Goal: Transaction & Acquisition: Purchase product/service

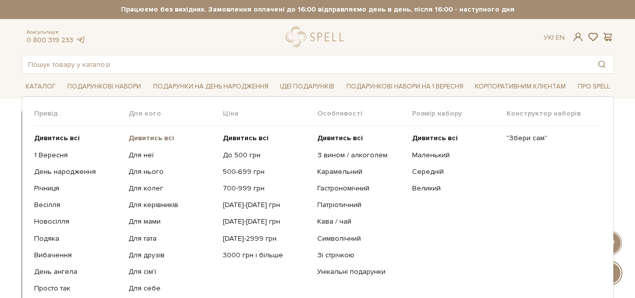
click at [168, 138] on b "Дивитись всі" at bounding box center [151, 138] width 46 height 9
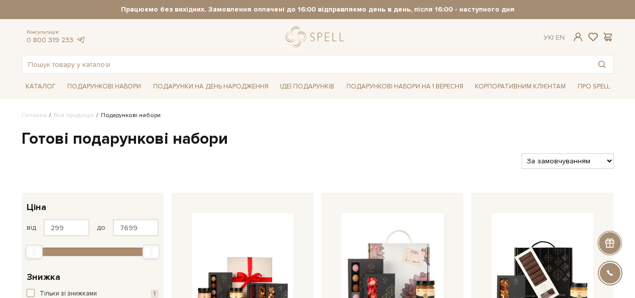
click at [535, 163] on select "За замовчуванням За Ціною (зростання) За Ціною (зменшення) Новинки За популярні…" at bounding box center [568, 161] width 92 height 16
select select "https://spellchocolate.com/our-productions/podarunkovi-box/?sort=p.price&order=…"
click at [522, 153] on select "За замовчуванням За Ціною (зростання) За Ціною (зменшення) Новинки За популярні…" at bounding box center [568, 161] width 92 height 16
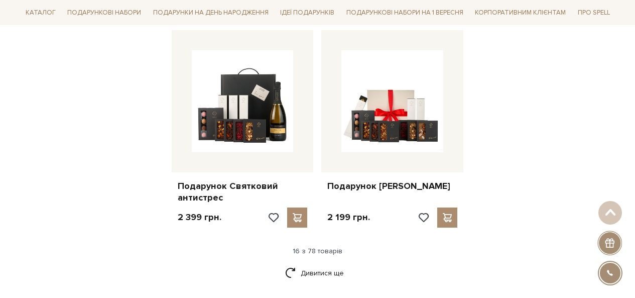
scroll to position [1227, 0]
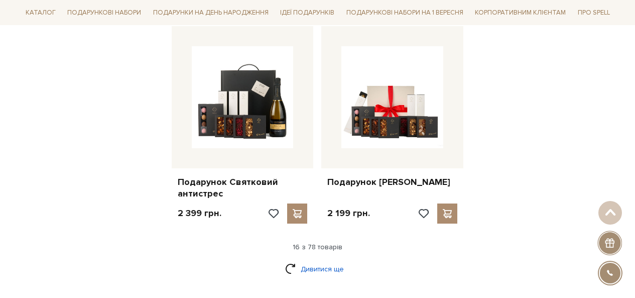
click at [331, 274] on link "Дивитися ще" at bounding box center [317, 269] width 65 height 18
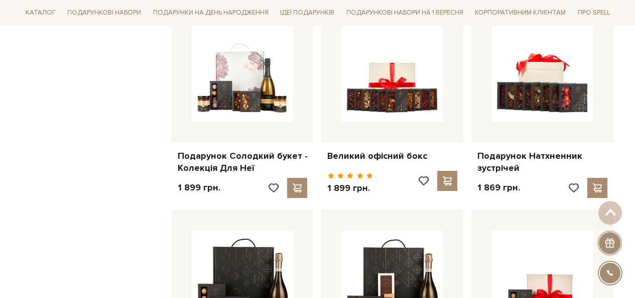
scroll to position [1678, 0]
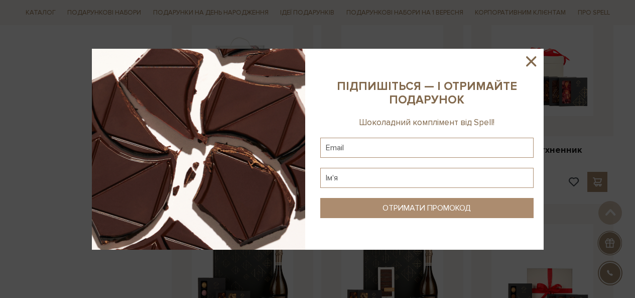
click at [524, 56] on icon at bounding box center [531, 61] width 17 height 17
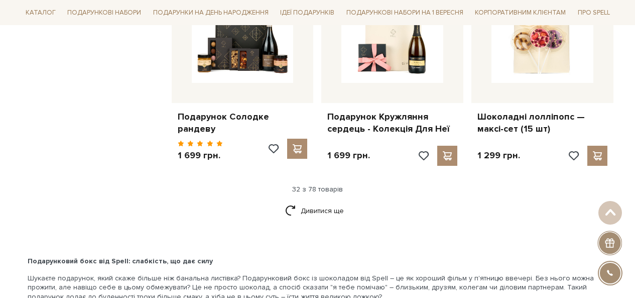
scroll to position [2378, 0]
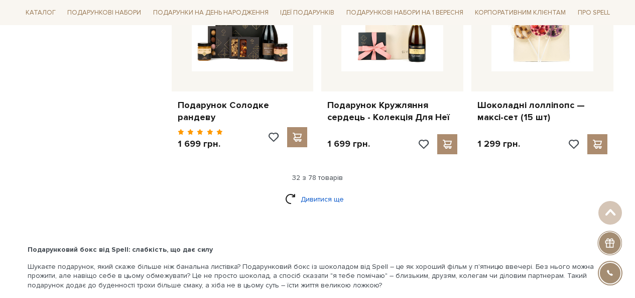
click at [339, 195] on link "Дивитися ще" at bounding box center [317, 199] width 65 height 18
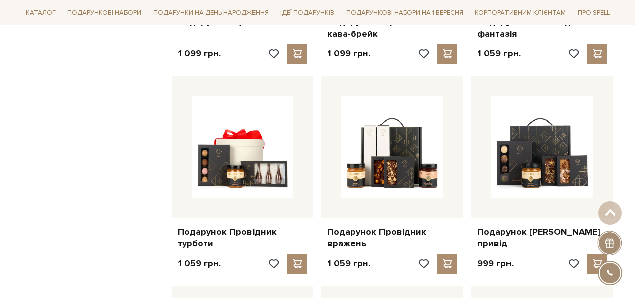
scroll to position [3040, 0]
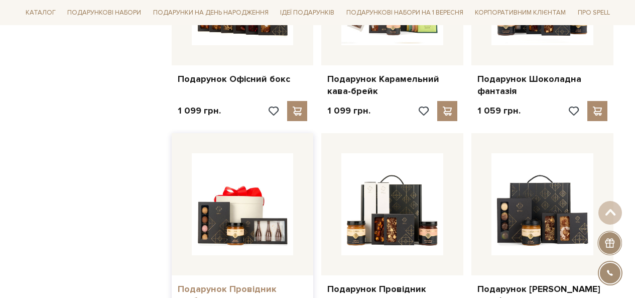
click at [241, 283] on link "Подарунок Провідник турботи" at bounding box center [243, 295] width 130 height 24
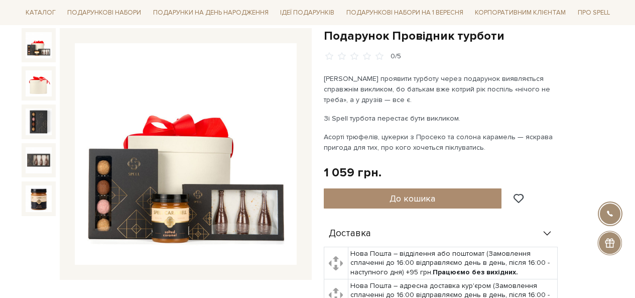
scroll to position [109, 0]
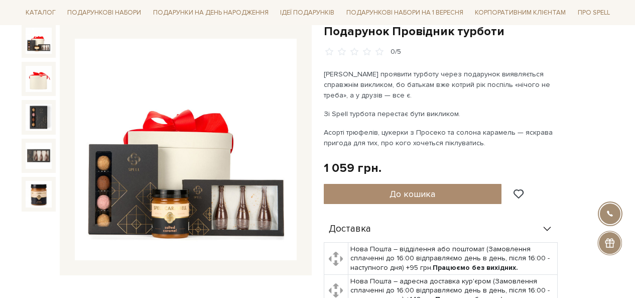
click at [35, 49] on img at bounding box center [39, 41] width 26 height 26
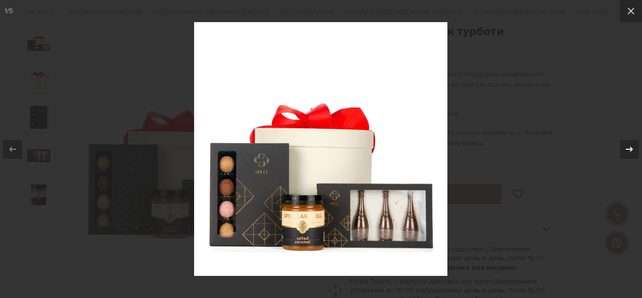
click at [626, 152] on icon at bounding box center [630, 149] width 12 height 12
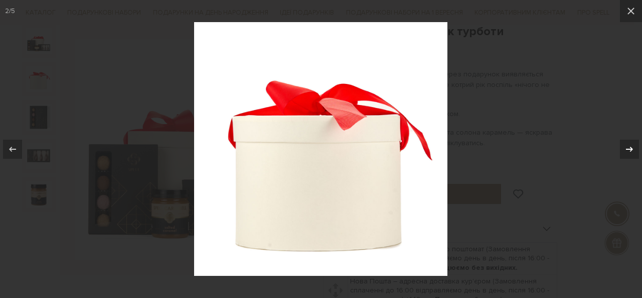
click at [626, 152] on icon at bounding box center [630, 149] width 12 height 12
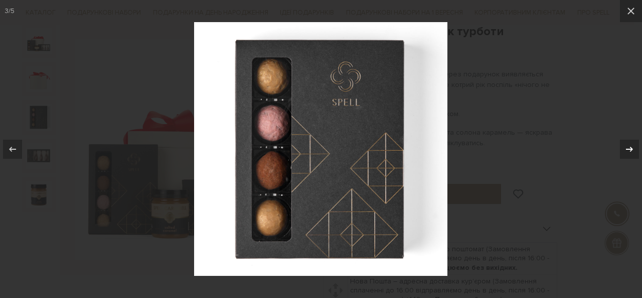
click at [626, 152] on icon at bounding box center [630, 149] width 12 height 12
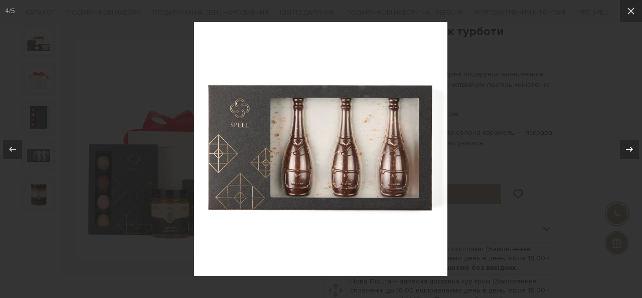
click at [626, 152] on icon at bounding box center [630, 149] width 12 height 12
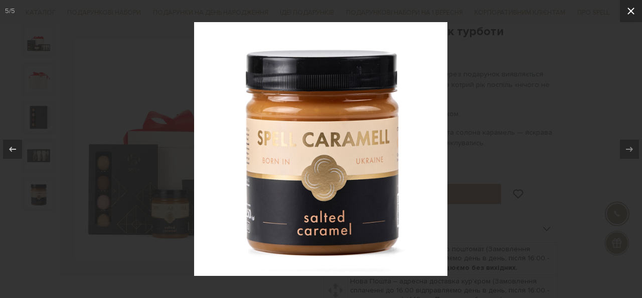
click at [627, 12] on icon at bounding box center [631, 11] width 12 height 12
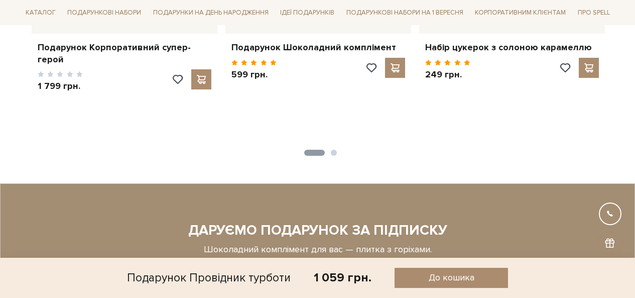
scroll to position [822, 0]
